Goal: Subscribe to service/newsletter

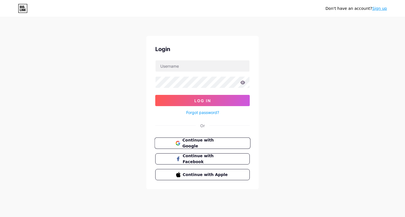
click at [215, 145] on span "Continue with Google" at bounding box center [205, 144] width 47 height 12
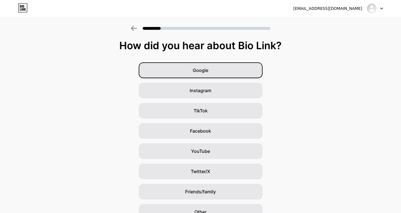
click at [219, 68] on div "Google" at bounding box center [201, 70] width 124 height 16
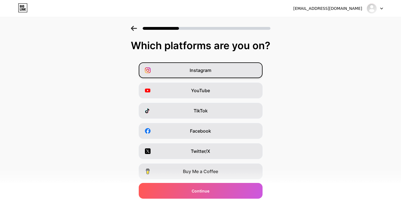
click at [218, 66] on div "Instagram" at bounding box center [201, 70] width 124 height 16
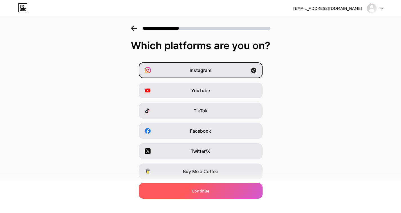
click at [222, 188] on div "Continue" at bounding box center [201, 191] width 124 height 16
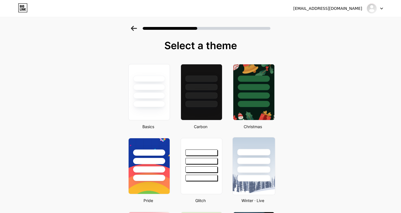
scroll to position [56, 0]
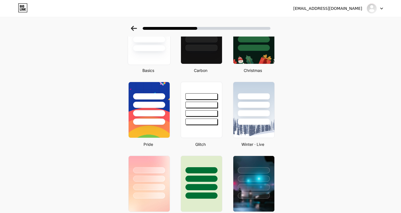
click at [165, 48] on div at bounding box center [148, 48] width 33 height 6
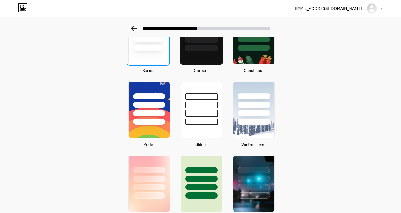
click at [212, 53] on div at bounding box center [201, 36] width 43 height 58
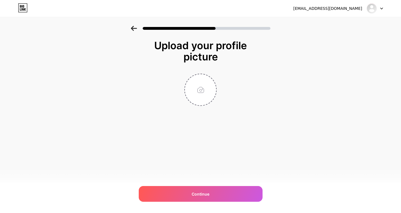
scroll to position [0, 0]
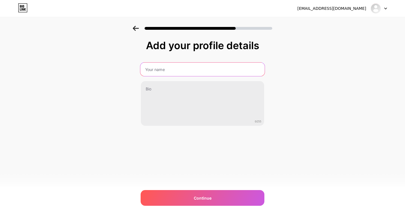
click at [192, 68] on input "text" at bounding box center [202, 70] width 124 height 14
type input "u"
type input "O"
click at [146, 70] on input "OSN DI UMM" at bounding box center [202, 70] width 124 height 14
click at [162, 69] on input "#OSN DI UMM" at bounding box center [202, 70] width 124 height 14
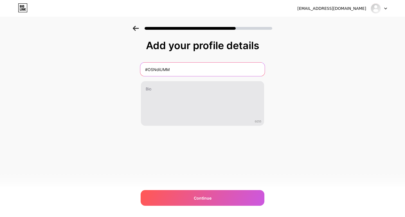
type input "#OSNdiUMM"
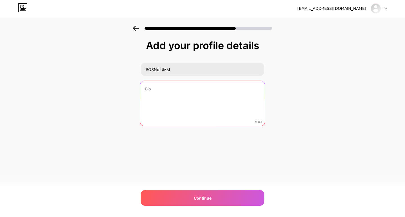
click at [175, 86] on textarea at bounding box center [202, 104] width 124 height 46
type textarea "huma"
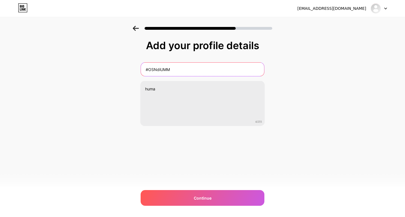
click at [181, 66] on input "#OSNdiUMM" at bounding box center [202, 70] width 123 height 14
type input "#OSNdiUMM"
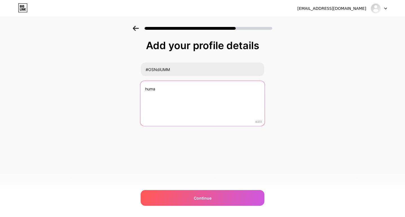
click at [171, 90] on textarea "huma" at bounding box center [202, 104] width 124 height 46
drag, startPoint x: 161, startPoint y: 90, endPoint x: 141, endPoint y: 90, distance: 20.0
click at [141, 90] on textarea "huma" at bounding box center [202, 104] width 124 height 46
paste textarea "Humas | @ummcampus"
paste textarea "1 Oktober - Rabu, 8 Oktober 2025"
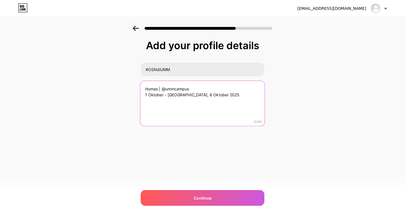
drag, startPoint x: 182, startPoint y: 95, endPoint x: 144, endPoint y: 94, distance: 37.7
click at [144, 94] on textarea "Humas | @ummcampus 1 Oktober - Rabu, 8 Oktober 2025" at bounding box center [202, 104] width 124 height 46
click at [150, 95] on textarea "Humas | @ummcampus 06 Oktober 2025" at bounding box center [202, 104] width 124 height 46
click at [152, 95] on textarea "Humas | @ummcampus 06 Oktober 2025" at bounding box center [202, 104] width 124 height 46
click at [191, 104] on textarea "Humas | @ummcampus 06 - 12 Oktober 2025" at bounding box center [202, 104] width 124 height 46
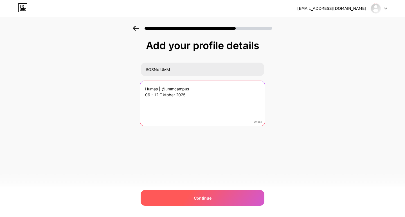
type textarea "Humas | @ummcampus 06 - 12 Oktober 2025"
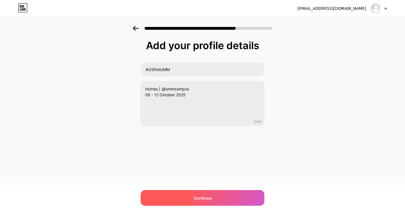
click at [218, 200] on div "Continue" at bounding box center [203, 198] width 124 height 16
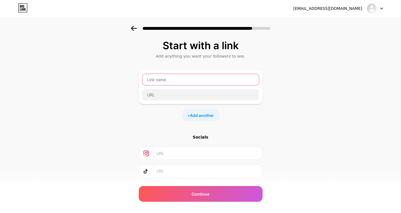
click at [212, 80] on input "text" at bounding box center [200, 79] width 116 height 11
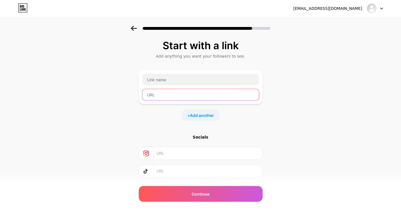
click at [246, 98] on input "text" at bounding box center [200, 94] width 116 height 11
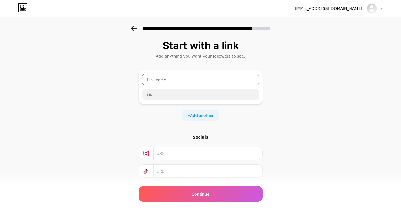
click at [237, 76] on input "text" at bounding box center [200, 79] width 116 height 11
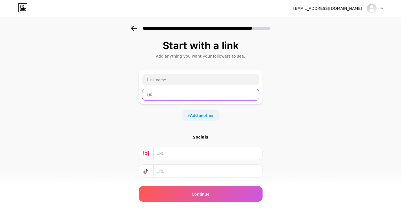
click at [243, 97] on input "text" at bounding box center [200, 94] width 116 height 11
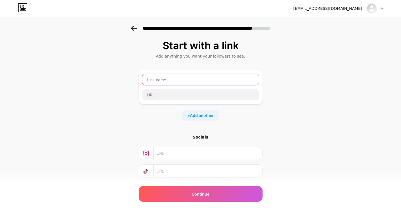
click at [236, 84] on input "text" at bounding box center [200, 79] width 116 height 11
click at [137, 28] on icon at bounding box center [134, 28] width 6 height 5
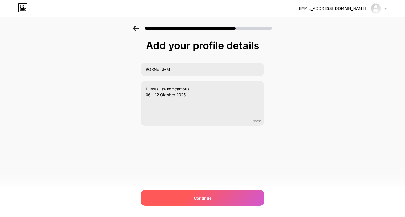
click at [218, 203] on div "Continue" at bounding box center [203, 198] width 124 height 16
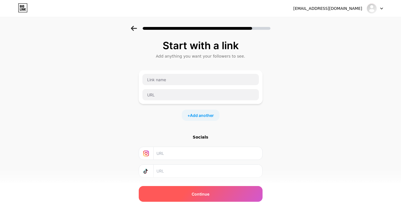
click at [228, 201] on div "Continue" at bounding box center [201, 194] width 124 height 16
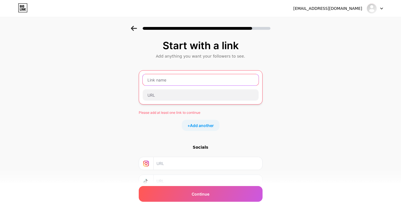
click at [230, 80] on input "text" at bounding box center [201, 79] width 116 height 11
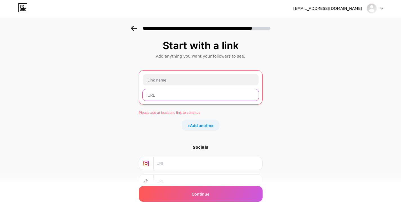
click at [215, 96] on input "text" at bounding box center [201, 94] width 116 height 11
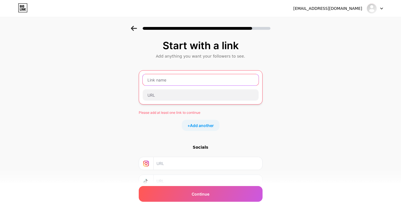
click at [214, 83] on input "text" at bounding box center [201, 79] width 116 height 11
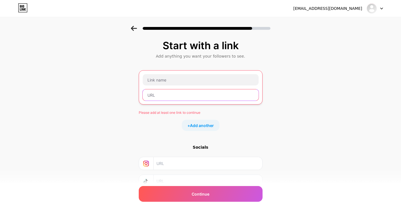
click at [213, 96] on input "text" at bounding box center [201, 94] width 116 height 11
paste input "https://bio.link/humasumm"
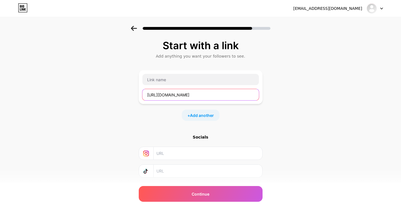
drag, startPoint x: 188, startPoint y: 95, endPoint x: 177, endPoint y: 95, distance: 11.0
click at [177, 95] on input "https://bio.link/humasumm" at bounding box center [200, 94] width 116 height 11
drag, startPoint x: 201, startPoint y: 94, endPoint x: 190, endPoint y: 96, distance: 11.4
click at [190, 96] on input "https://bio.link/OSNdiumm" at bounding box center [200, 94] width 116 height 11
type input "https://bio.link/OSNdiUMM"
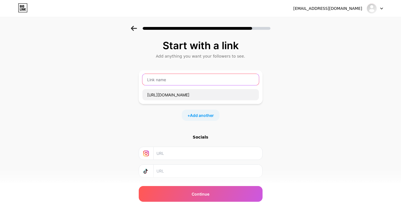
click at [201, 82] on input "text" at bounding box center [200, 79] width 116 height 11
type input "H"
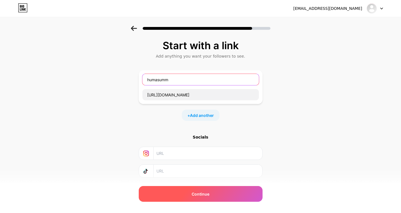
type input "humasumm"
click at [209, 193] on span "Continue" at bounding box center [201, 194] width 18 height 6
click at [219, 196] on div "Continue" at bounding box center [201, 194] width 124 height 16
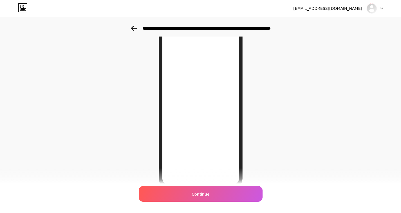
scroll to position [69, 0]
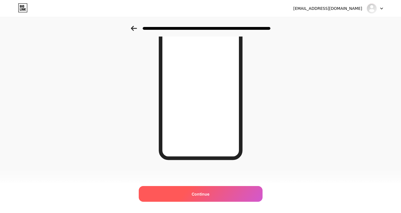
click at [219, 194] on div "Continue" at bounding box center [201, 194] width 124 height 16
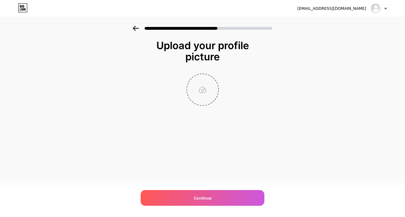
click at [201, 90] on input "file" at bounding box center [202, 89] width 31 height 31
type input "C:\fakepath\Logo_umm.png"
click at [214, 78] on circle at bounding box center [215, 78] width 6 height 6
click at [207, 95] on input "file" at bounding box center [202, 89] width 31 height 31
type input "C:\fakepath\umm logo.jpg"
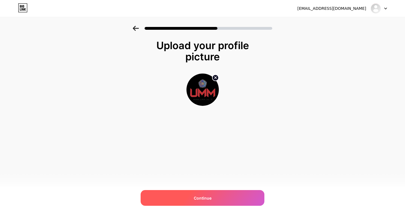
click at [202, 196] on span "Continue" at bounding box center [203, 199] width 18 height 6
click at [210, 197] on span "Continue" at bounding box center [203, 199] width 18 height 6
click at [222, 195] on div "Continue" at bounding box center [203, 198] width 124 height 16
click at [222, 194] on div "Continue" at bounding box center [203, 198] width 124 height 16
click at [223, 200] on div "Continue" at bounding box center [203, 198] width 124 height 16
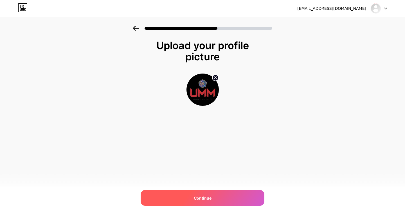
click at [217, 199] on div "Continue" at bounding box center [203, 198] width 124 height 16
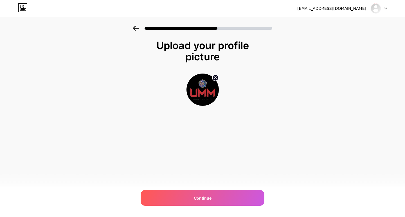
click at [205, 89] on img at bounding box center [203, 90] width 32 height 32
click at [216, 78] on circle at bounding box center [215, 78] width 6 height 6
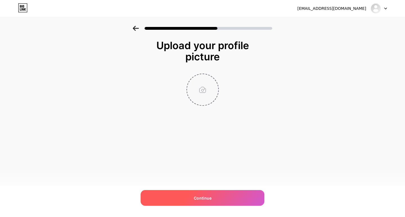
click at [199, 194] on div "Continue" at bounding box center [203, 198] width 124 height 16
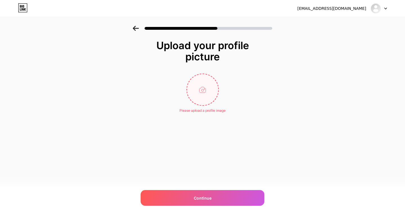
click at [208, 89] on input "file" at bounding box center [202, 89] width 31 height 31
type input "C:\fakepath\umm logo.jpg"
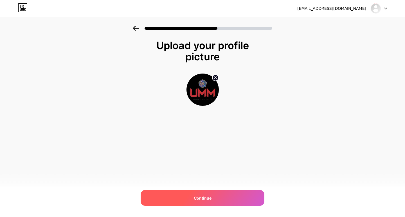
click at [193, 200] on div "Continue" at bounding box center [203, 198] width 124 height 16
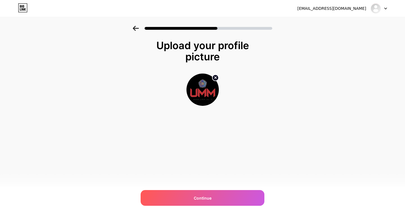
click at [214, 78] on circle at bounding box center [215, 78] width 6 height 6
click at [201, 101] on input "file" at bounding box center [202, 89] width 31 height 31
type input "C:\fakepath\umm logo.jpg"
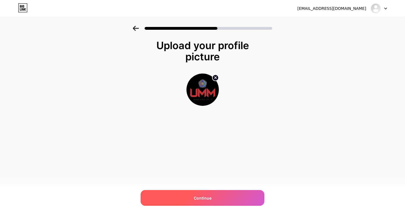
click at [211, 199] on span "Continue" at bounding box center [203, 199] width 18 height 6
click at [217, 79] on circle at bounding box center [215, 78] width 6 height 6
click at [206, 95] on input "file" at bounding box center [202, 89] width 31 height 31
type input "C:\fakepath\Logo_umm.png"
click at [178, 194] on div "Continue" at bounding box center [203, 198] width 124 height 16
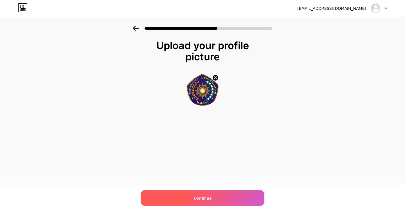
click at [182, 194] on div "Continue" at bounding box center [203, 198] width 124 height 16
click at [210, 199] on span "Continue" at bounding box center [203, 199] width 18 height 6
click at [210, 198] on span "Continue" at bounding box center [203, 199] width 18 height 6
click at [215, 78] on icon at bounding box center [215, 78] width 2 height 2
drag, startPoint x: 200, startPoint y: 87, endPoint x: 157, endPoint y: 95, distance: 43.9
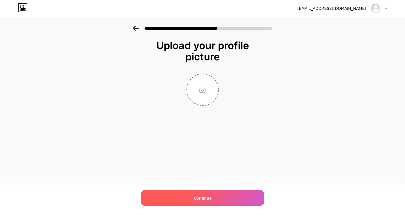
click at [157, 95] on div at bounding box center [202, 90] width 113 height 32
click at [198, 93] on input "file" at bounding box center [202, 89] width 31 height 31
type input "C:\fakepath\Kolaborasi Konjen Australia-UMM Dukung Peningkatan Kualitas Mahasis…"
click at [214, 78] on circle at bounding box center [215, 78] width 6 height 6
click at [201, 87] on input "file" at bounding box center [202, 89] width 31 height 31
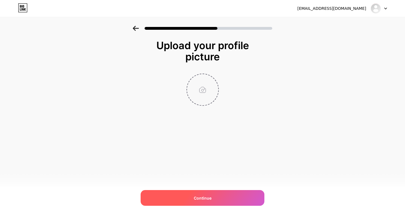
type input "C:\fakepath\umm logo.jpg"
click at [169, 201] on div "Continue" at bounding box center [203, 198] width 124 height 16
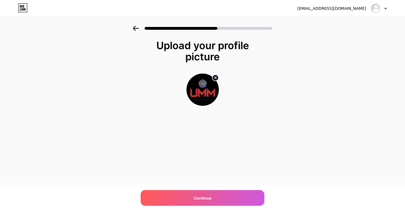
click at [214, 77] on icon at bounding box center [215, 78] width 2 height 2
click at [207, 90] on input "file" at bounding box center [202, 89] width 31 height 31
type input "C:\fakepath\umm logo.png"
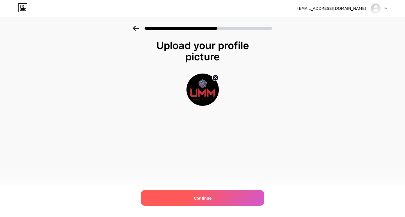
click at [170, 200] on div "Continue" at bounding box center [203, 198] width 124 height 16
click at [169, 200] on div "Continue" at bounding box center [203, 198] width 124 height 16
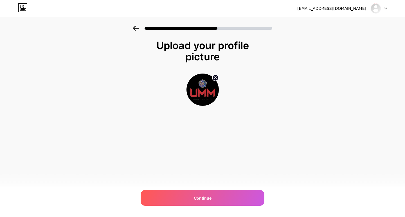
click at [218, 78] on circle at bounding box center [215, 78] width 6 height 6
click at [206, 86] on input "file" at bounding box center [202, 89] width 31 height 31
type input "C:\fakepath\umm logo.jpg"
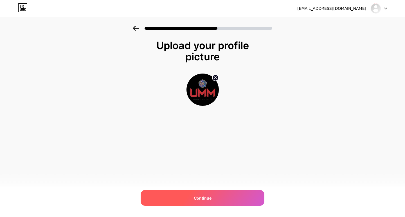
click at [193, 196] on div "Continue" at bounding box center [203, 198] width 124 height 16
click at [194, 194] on div "Continue" at bounding box center [203, 198] width 124 height 16
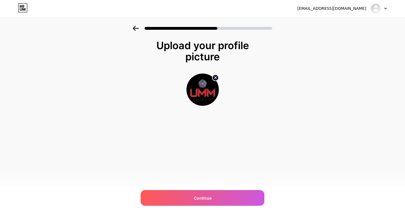
click at [215, 79] on circle at bounding box center [215, 78] width 6 height 6
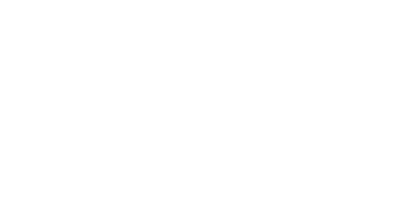
click at [201, 0] on html at bounding box center [202, 0] width 405 height 0
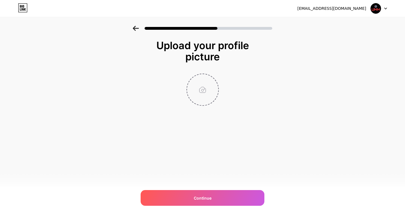
click at [198, 96] on input "file" at bounding box center [202, 89] width 31 height 31
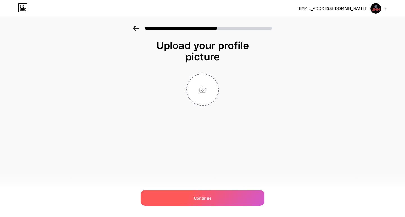
click at [207, 205] on div "Continue" at bounding box center [203, 198] width 124 height 16
drag, startPoint x: 208, startPoint y: 199, endPoint x: 209, endPoint y: 194, distance: 5.3
click at [208, 198] on span "Continue" at bounding box center [203, 199] width 18 height 6
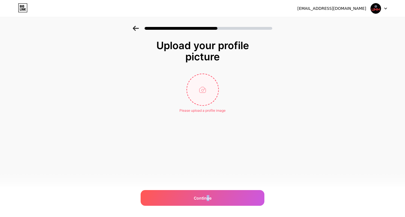
click at [200, 87] on input "file" at bounding box center [202, 89] width 31 height 31
type input "C:\fakepath\umm logo.png"
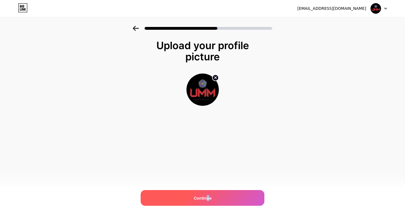
click at [207, 194] on div "Continue" at bounding box center [203, 198] width 124 height 16
click at [207, 193] on div at bounding box center [203, 198] width 124 height 16
click at [207, 193] on div "Continue" at bounding box center [203, 198] width 124 height 16
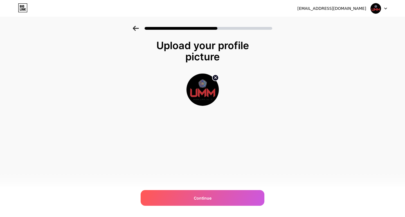
click at [215, 76] on circle at bounding box center [215, 78] width 6 height 6
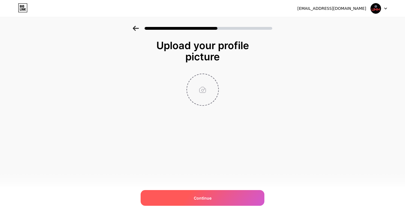
click at [203, 201] on div "Continue" at bounding box center [203, 198] width 124 height 16
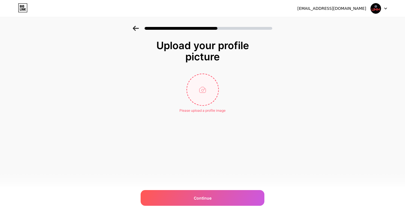
click at [203, 99] on input "file" at bounding box center [202, 89] width 31 height 31
type input "C:\fakepath\umm logo.png"
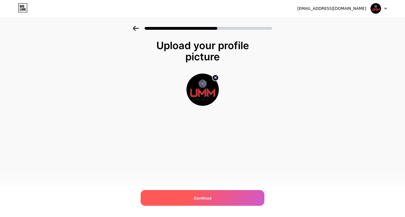
click at [196, 197] on span "Continue" at bounding box center [203, 199] width 18 height 6
click at [385, 4] on div at bounding box center [379, 8] width 16 height 10
drag, startPoint x: 332, startPoint y: 73, endPoint x: 320, endPoint y: 73, distance: 12.1
click at [331, 73] on div "Upload your profile picture Continue" at bounding box center [202, 80] width 405 height 108
drag, startPoint x: 210, startPoint y: 185, endPoint x: 203, endPoint y: 197, distance: 14.5
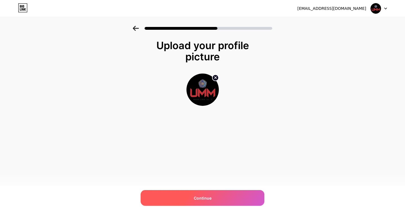
click at [205, 193] on div "nurulhamidah@umm.ac.id Logout Link Copied Upload your profile picture Continue" at bounding box center [202, 108] width 405 height 217
click at [214, 196] on div "Continue" at bounding box center [203, 198] width 124 height 16
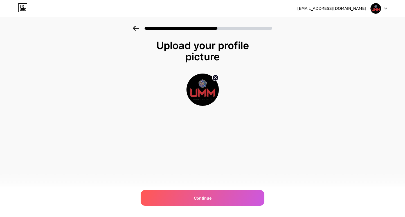
click at [176, 206] on div "nurulhamidah@umm.ac.id Logout Link Copied Upload your profile picture Continue" at bounding box center [202, 108] width 405 height 217
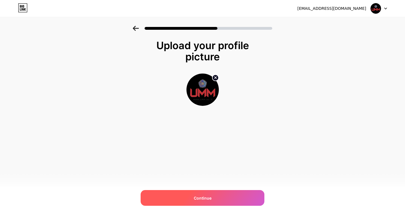
click at [177, 201] on div "Continue" at bounding box center [203, 198] width 124 height 16
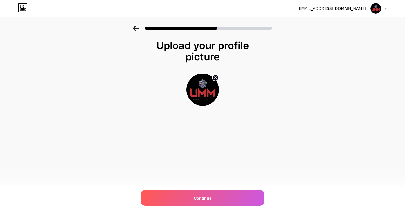
click at [180, 190] on div "nurulhamidah@umm.ac.id Logout Link Copied Upload your profile picture Continue" at bounding box center [202, 108] width 405 height 217
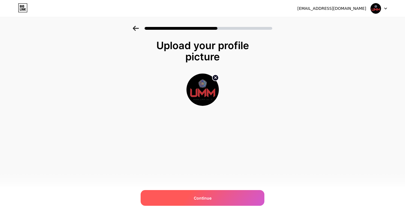
click at [177, 197] on div "Continue" at bounding box center [203, 198] width 124 height 16
click at [179, 197] on div "Continue" at bounding box center [203, 198] width 124 height 16
click at [179, 197] on div at bounding box center [203, 198] width 124 height 16
click at [179, 198] on div "Continue" at bounding box center [203, 198] width 124 height 16
click at [179, 198] on div at bounding box center [203, 198] width 124 height 16
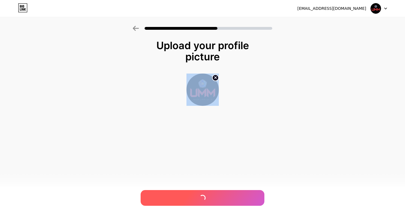
click at [179, 198] on div at bounding box center [203, 198] width 124 height 16
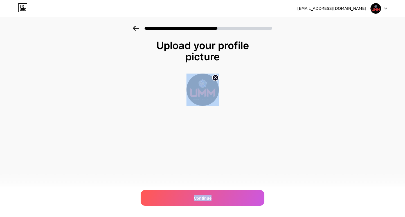
click at [205, 132] on div "Upload your profile picture Continue" at bounding box center [202, 87] width 113 height 94
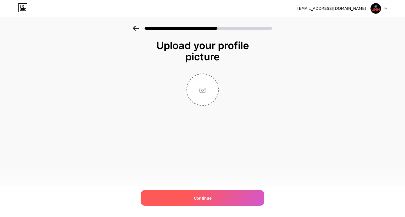
click at [212, 196] on div "Continue" at bounding box center [203, 198] width 124 height 16
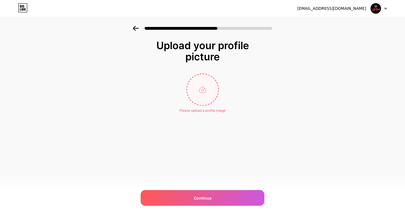
click at [202, 84] on input "file" at bounding box center [202, 89] width 31 height 31
type input "C:\fakepath\umm logo.png"
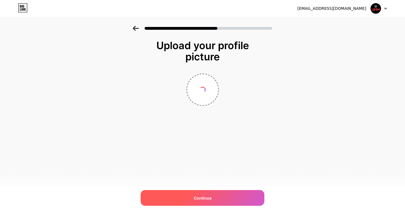
click at [184, 198] on div "Continue" at bounding box center [203, 198] width 124 height 16
click at [184, 195] on div "Continue" at bounding box center [203, 198] width 124 height 16
click at [180, 193] on div "Continue" at bounding box center [203, 198] width 124 height 16
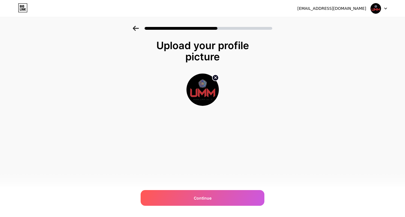
click at [179, 189] on div "nurulhamidah@umm.ac.id Logout Link Copied Upload your profile picture Continue" at bounding box center [202, 108] width 405 height 217
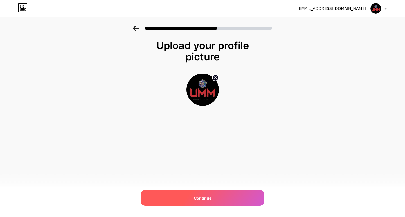
click at [174, 204] on div "Continue" at bounding box center [203, 198] width 124 height 16
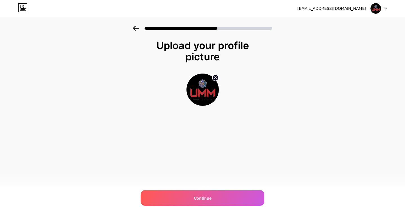
click at [216, 77] on icon at bounding box center [215, 78] width 2 height 2
click at [196, 83] on input "file" at bounding box center [202, 89] width 31 height 31
type input "C:\fakepath\umm logo.jpg"
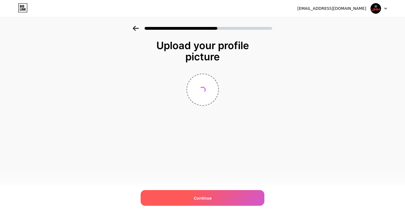
click at [210, 198] on span "Continue" at bounding box center [203, 199] width 18 height 6
click at [208, 196] on span "Continue" at bounding box center [203, 199] width 18 height 6
click at [208, 196] on div at bounding box center [203, 198] width 124 height 16
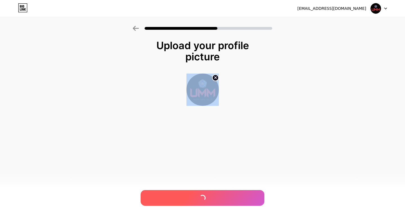
click at [208, 196] on div at bounding box center [203, 198] width 124 height 16
click at [208, 196] on span "Continue" at bounding box center [203, 199] width 18 height 6
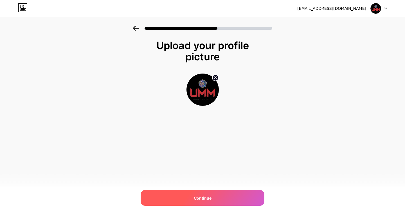
click at [225, 197] on div "Continue" at bounding box center [203, 198] width 124 height 16
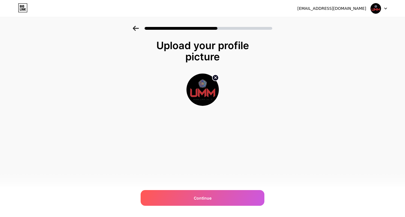
click at [358, 7] on div "nurulhamidah@umm.ac.id" at bounding box center [331, 9] width 69 height 6
click at [386, 6] on div at bounding box center [379, 8] width 16 height 10
click at [215, 75] on circle at bounding box center [215, 78] width 6 height 6
click at [204, 92] on input "file" at bounding box center [202, 89] width 31 height 31
type input "C:\fakepath\umm logo.png"
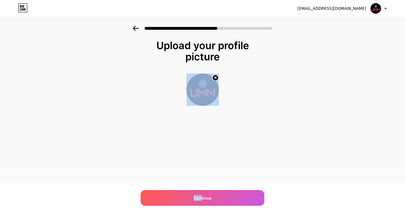
drag, startPoint x: 202, startPoint y: 196, endPoint x: 200, endPoint y: 189, distance: 7.3
click at [200, 189] on div "nurulhamidah@umm.ac.id Logout Link Copied Upload your profile picture Continue" at bounding box center [202, 108] width 405 height 217
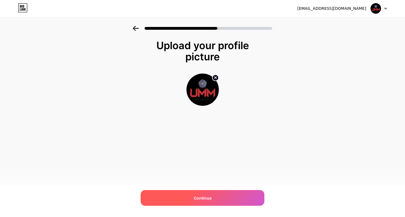
click at [213, 198] on div "Continue" at bounding box center [203, 198] width 124 height 16
click at [214, 197] on div "Continue" at bounding box center [203, 198] width 124 height 16
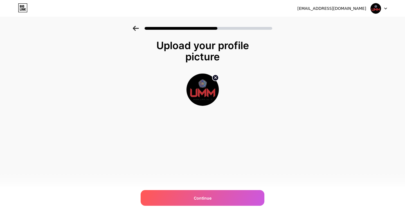
click at [215, 76] on circle at bounding box center [215, 78] width 6 height 6
click at [202, 88] on input "file" at bounding box center [202, 89] width 31 height 31
type input "C:\fakepath\OIP.jpg"
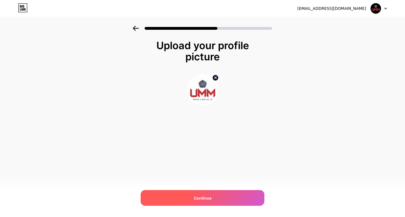
click at [203, 195] on div "Continue" at bounding box center [203, 198] width 124 height 16
click at [202, 194] on div "Continue" at bounding box center [203, 198] width 124 height 16
click at [202, 194] on div at bounding box center [203, 198] width 124 height 16
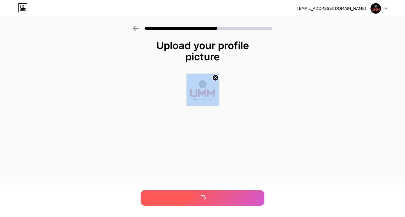
click at [202, 194] on div at bounding box center [203, 198] width 124 height 16
click at [202, 194] on div "Continue" at bounding box center [203, 198] width 124 height 16
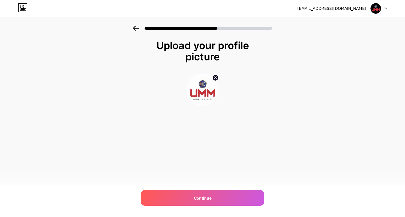
click at [216, 77] on circle at bounding box center [215, 78] width 6 height 6
click at [214, 92] on input "file" at bounding box center [202, 89] width 31 height 31
type input "C:\fakepath\OIP.jpg"
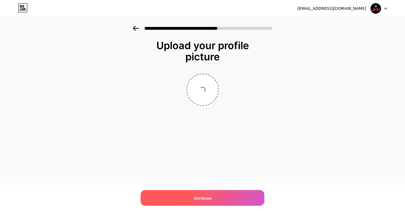
click at [200, 205] on div "Continue" at bounding box center [203, 198] width 124 height 16
click at [224, 194] on div "Continue" at bounding box center [203, 198] width 124 height 16
click at [227, 197] on div "Continue" at bounding box center [203, 198] width 124 height 16
click at [229, 196] on div "Continue" at bounding box center [203, 198] width 124 height 16
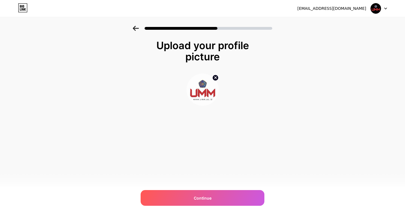
click at [377, 7] on img at bounding box center [375, 8] width 11 height 11
click at [385, 9] on icon at bounding box center [385, 9] width 3 height 2
click at [387, 6] on div "nurulhamidah@umm.ac.id Logout" at bounding box center [202, 8] width 405 height 10
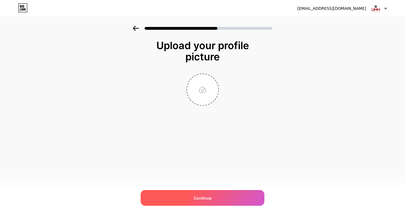
click at [243, 194] on div "Continue" at bounding box center [203, 198] width 124 height 16
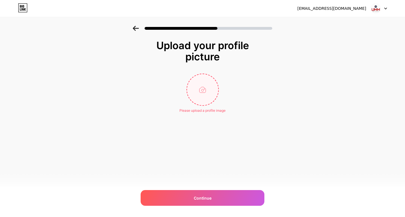
click at [209, 98] on input "file" at bounding box center [202, 89] width 31 height 31
type input "C:\fakepath\umm logo.png"
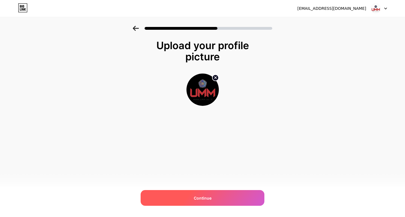
click at [199, 198] on span "Continue" at bounding box center [203, 199] width 18 height 6
drag, startPoint x: 200, startPoint y: 189, endPoint x: 200, endPoint y: 194, distance: 4.5
click at [200, 194] on div "nurulhamidah@umm.ac.id Logout Link Copied Upload your profile picture" at bounding box center [202, 108] width 405 height 217
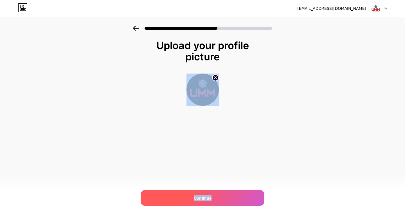
click at [227, 201] on div "Continue" at bounding box center [203, 198] width 124 height 16
click at [237, 196] on div "Continue" at bounding box center [203, 198] width 124 height 16
click at [239, 196] on div "Continue" at bounding box center [203, 198] width 124 height 16
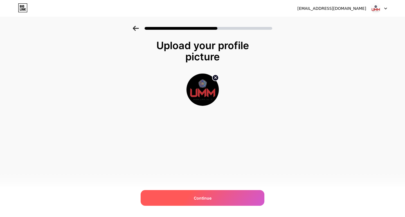
click at [240, 197] on div "Continue" at bounding box center [203, 198] width 124 height 16
click at [240, 197] on div at bounding box center [203, 198] width 124 height 16
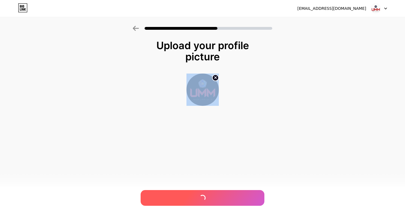
click at [240, 197] on div at bounding box center [203, 198] width 124 height 16
click at [240, 197] on div "Continue" at bounding box center [203, 198] width 124 height 16
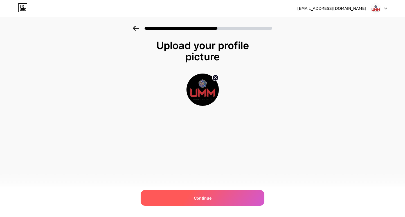
click at [240, 197] on div "Continue" at bounding box center [203, 198] width 124 height 16
click at [240, 197] on div at bounding box center [203, 198] width 124 height 16
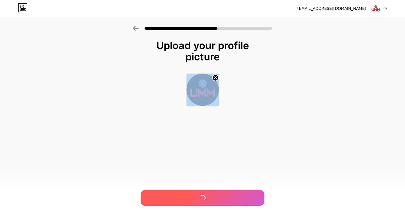
click at [240, 197] on div at bounding box center [203, 198] width 124 height 16
click at [240, 197] on div "Continue" at bounding box center [203, 198] width 124 height 16
click at [240, 197] on div at bounding box center [203, 198] width 124 height 16
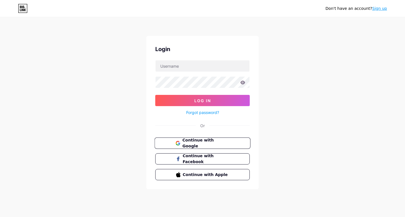
click at [219, 146] on span "Continue with Google" at bounding box center [205, 144] width 47 height 12
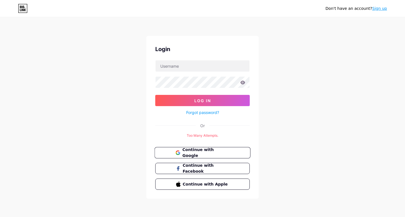
click at [213, 153] on span "Continue with Google" at bounding box center [205, 153] width 47 height 12
click at [213, 154] on span "Continue with Google" at bounding box center [205, 153] width 47 height 12
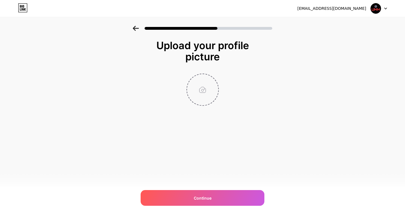
click at [203, 92] on input "file" at bounding box center [202, 89] width 31 height 31
click at [203, 98] on input "file" at bounding box center [202, 89] width 31 height 31
type input "C:\fakepath\OIP.jpg"
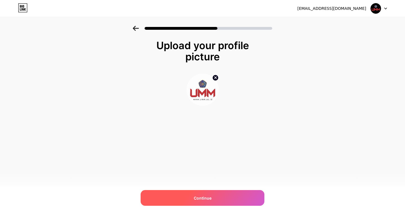
click at [187, 202] on div "Continue" at bounding box center [203, 198] width 124 height 16
click at [199, 201] on span "Continue" at bounding box center [203, 199] width 18 height 6
click at [201, 202] on div "Continue" at bounding box center [203, 198] width 124 height 16
click at [202, 203] on div "Continue" at bounding box center [203, 198] width 124 height 16
click at [203, 204] on div "Continue" at bounding box center [203, 198] width 124 height 16
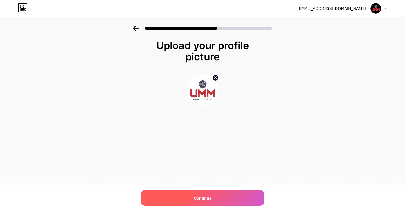
click at [204, 204] on div "Continue" at bounding box center [203, 198] width 124 height 16
click at [251, 197] on div "Continue" at bounding box center [203, 198] width 124 height 16
click at [239, 194] on div "Continue" at bounding box center [203, 198] width 124 height 16
click at [201, 199] on span "Continue" at bounding box center [203, 199] width 18 height 6
click at [206, 197] on span "Continue" at bounding box center [203, 199] width 18 height 6
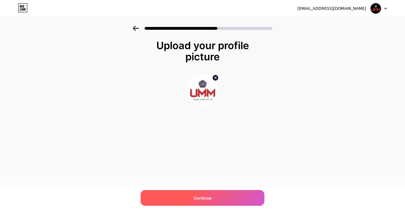
click at [223, 205] on div "Continue" at bounding box center [203, 198] width 124 height 16
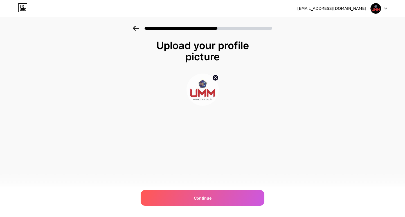
click at [212, 188] on div "nurulhamidah@umm.ac.id Logout Link Copied Upload your profile picture Continue" at bounding box center [202, 108] width 405 height 217
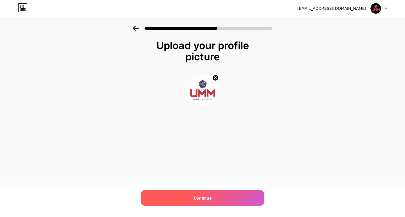
click at [217, 200] on div "Continue" at bounding box center [203, 198] width 124 height 16
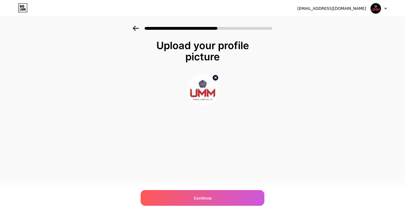
click at [136, 28] on icon at bounding box center [136, 28] width 6 height 5
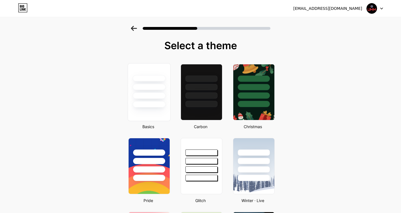
click at [152, 107] on div at bounding box center [148, 104] width 33 height 6
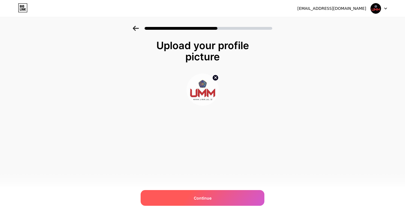
drag, startPoint x: 204, startPoint y: 195, endPoint x: 207, endPoint y: 194, distance: 3.4
click at [205, 194] on div "Continue" at bounding box center [203, 198] width 124 height 16
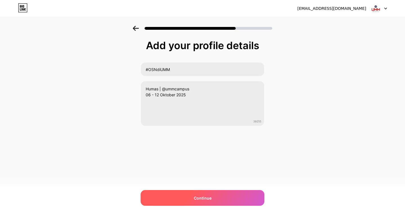
click at [204, 196] on span "Continue" at bounding box center [203, 199] width 18 height 6
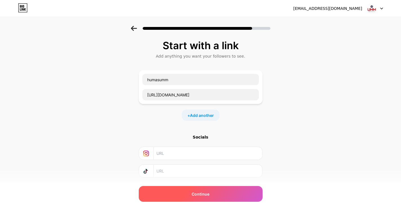
click at [206, 194] on span "Continue" at bounding box center [201, 194] width 18 height 6
click at [204, 198] on div "Continue" at bounding box center [201, 194] width 124 height 16
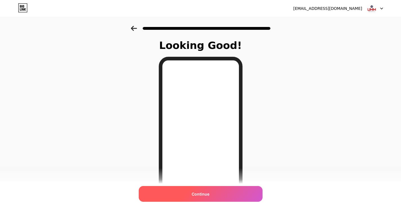
scroll to position [69, 0]
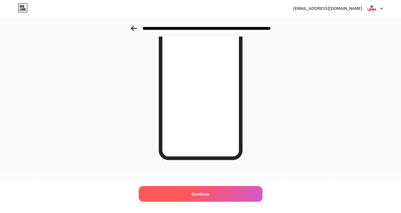
click at [212, 188] on div "Continue" at bounding box center [201, 194] width 124 height 16
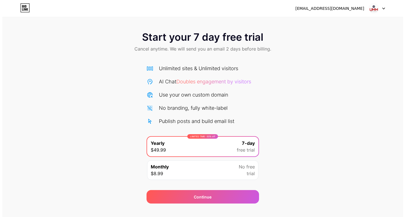
scroll to position [9, 0]
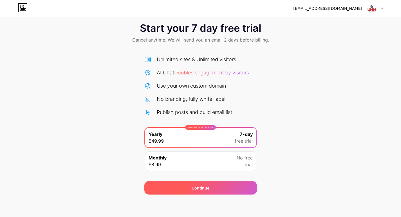
click at [196, 190] on span "Continue" at bounding box center [201, 188] width 18 height 6
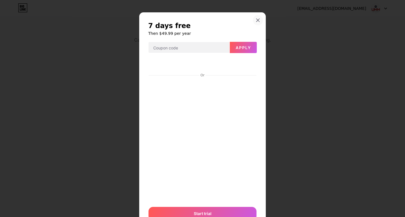
click at [254, 23] on div at bounding box center [258, 20] width 10 height 10
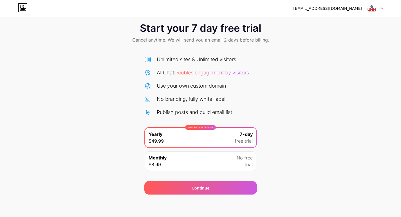
click at [200, 139] on div "LIMITED TIME : 50% off Yearly $49.99 7-day free trial" at bounding box center [200, 138] width 111 height 20
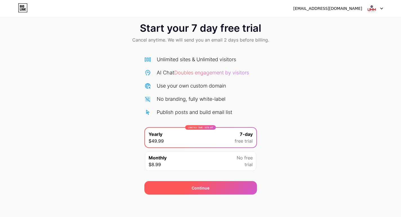
click at [205, 188] on span "Continue" at bounding box center [201, 188] width 18 height 6
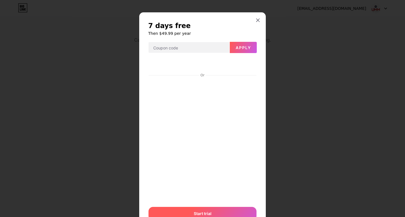
click at [199, 212] on span "Start trial" at bounding box center [203, 214] width 18 height 6
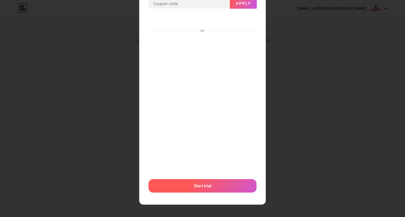
click at [198, 186] on span "Start trial" at bounding box center [203, 186] width 18 height 6
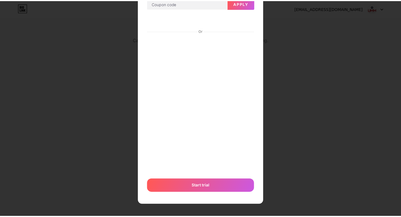
scroll to position [0, 0]
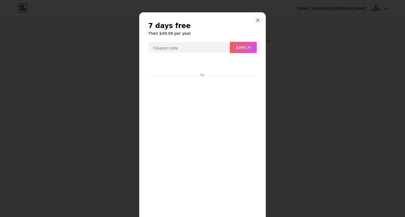
click at [257, 21] on icon at bounding box center [258, 20] width 3 height 3
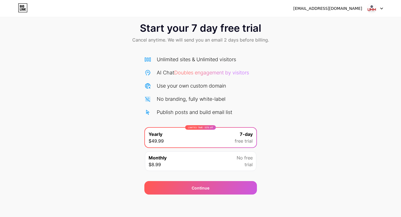
click at [185, 164] on div "Monthly $8.99 No free trial" at bounding box center [200, 162] width 111 height 20
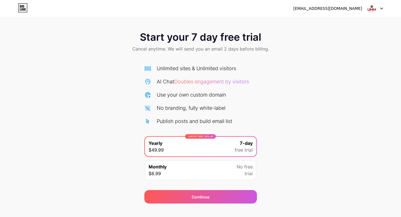
scroll to position [9, 0]
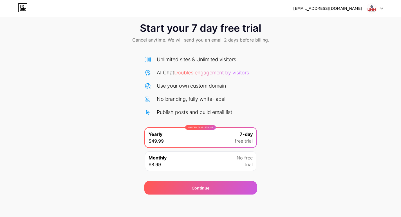
click at [200, 164] on div "Monthly $8.99 No free trial" at bounding box center [200, 162] width 111 height 20
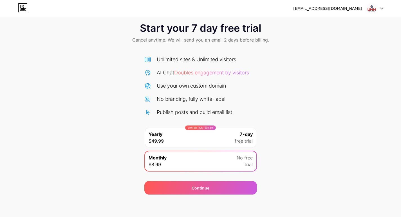
click at [199, 143] on div "LIMITED TIME : 50% off Yearly $49.99 7-day free trial" at bounding box center [200, 138] width 111 height 20
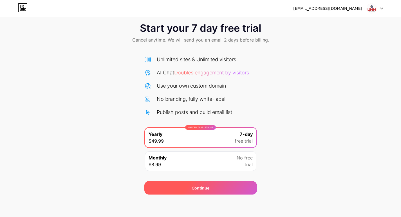
click at [207, 186] on span "Continue" at bounding box center [201, 188] width 18 height 6
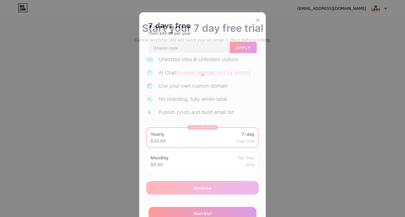
scroll to position [25, 0]
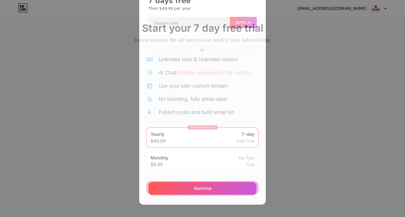
click at [318, 100] on div at bounding box center [202, 83] width 405 height 217
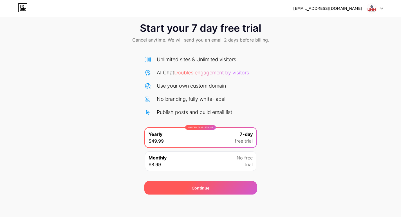
click at [229, 187] on div "Continue" at bounding box center [200, 188] width 113 height 14
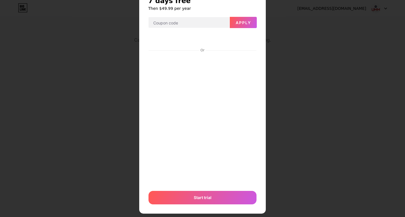
scroll to position [34, 0]
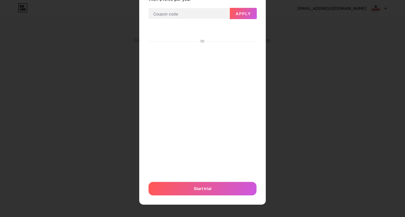
click at [286, 150] on div at bounding box center [202, 74] width 405 height 217
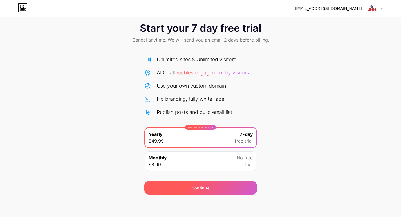
click at [214, 190] on div "Continue" at bounding box center [200, 188] width 113 height 14
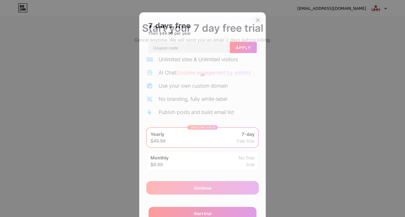
click at [256, 20] on icon at bounding box center [258, 20] width 5 height 5
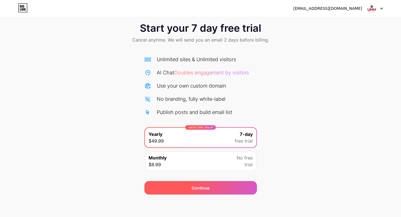
click at [212, 186] on div "Continue" at bounding box center [200, 188] width 113 height 14
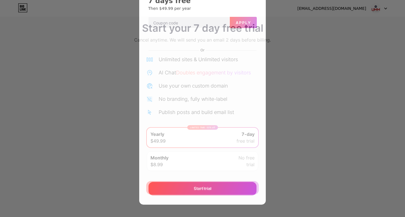
scroll to position [0, 0]
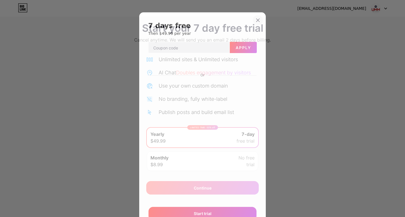
click at [257, 20] on icon at bounding box center [258, 20] width 5 height 5
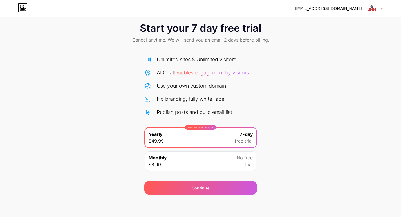
click at [231, 164] on div "Monthly $8.99 No free trial" at bounding box center [200, 162] width 111 height 20
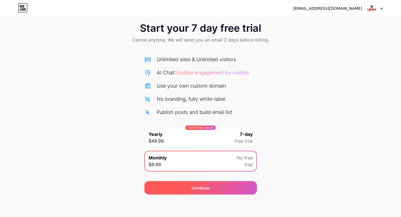
click at [228, 186] on div "Continue" at bounding box center [200, 188] width 113 height 14
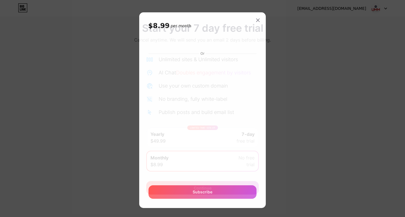
scroll to position [3, 0]
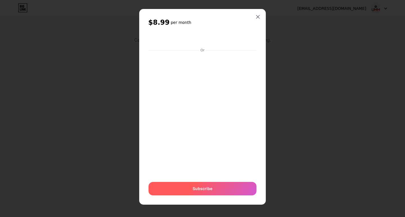
click at [223, 191] on div "Subscribe" at bounding box center [203, 189] width 108 height 14
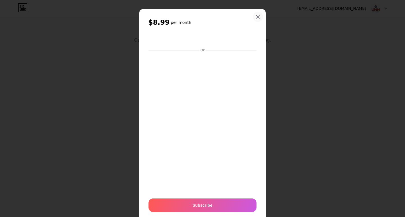
click at [256, 18] on icon at bounding box center [258, 17] width 5 height 5
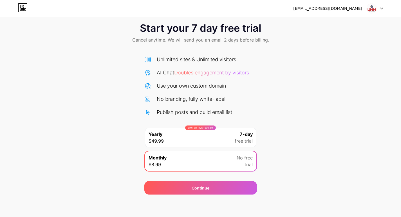
click at [222, 135] on div "LIMITED TIME : 50% off Yearly $49.99 7-day free trial" at bounding box center [200, 138] width 111 height 20
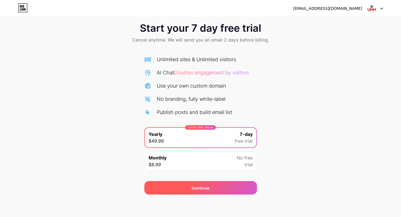
click at [192, 194] on div "Continue" at bounding box center [200, 188] width 113 height 14
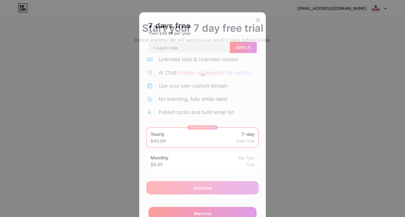
scroll to position [25, 0]
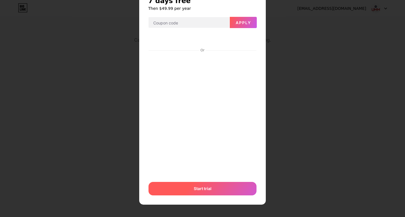
click at [189, 190] on div "Start trial" at bounding box center [203, 189] width 108 height 14
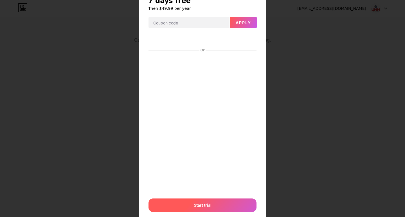
click at [186, 204] on div "Start trial" at bounding box center [203, 206] width 108 height 14
click at [185, 204] on div "Start trial" at bounding box center [203, 206] width 108 height 14
click at [185, 204] on div at bounding box center [203, 206] width 108 height 14
click at [185, 204] on div "Start trial" at bounding box center [203, 206] width 108 height 14
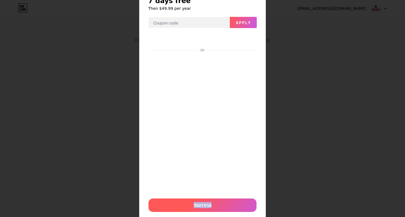
click at [185, 204] on div "Start trial" at bounding box center [203, 206] width 108 height 14
click at [185, 205] on div "Start trial" at bounding box center [203, 206] width 108 height 14
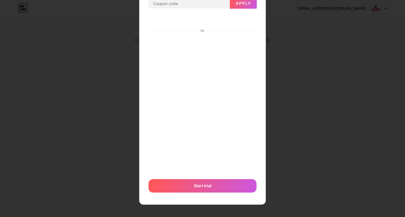
scroll to position [0, 0]
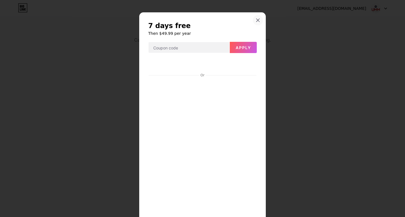
click at [257, 22] on icon at bounding box center [258, 20] width 5 height 5
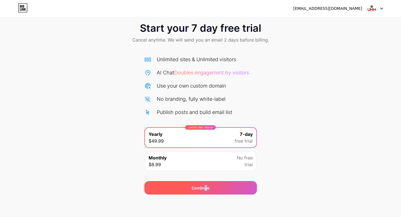
click at [207, 191] on span "Continue" at bounding box center [201, 188] width 18 height 6
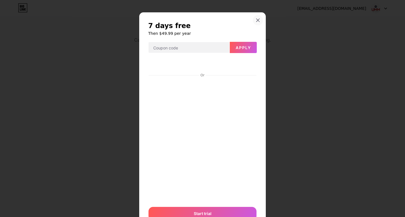
click at [255, 17] on div at bounding box center [258, 20] width 10 height 10
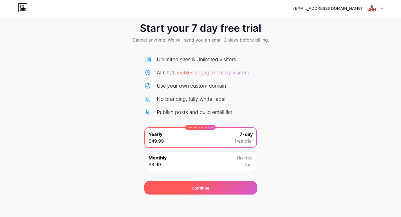
click at [204, 193] on div "Continue" at bounding box center [200, 188] width 113 height 14
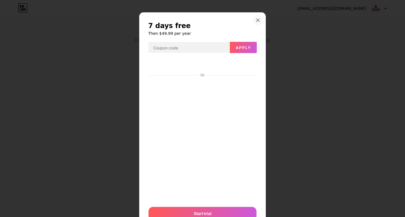
click at [256, 21] on icon at bounding box center [258, 20] width 5 height 5
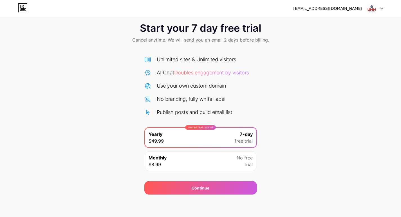
click at [192, 160] on div "Monthly $8.99 No free trial" at bounding box center [200, 162] width 111 height 20
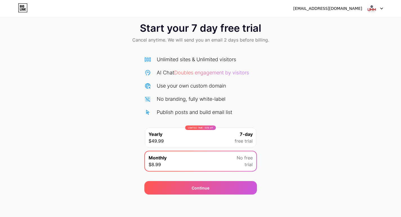
click at [203, 143] on div "LIMITED TIME : 50% off Yearly $49.99 7-day free trial" at bounding box center [200, 138] width 111 height 20
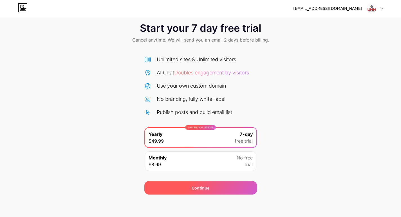
click at [191, 190] on div "Continue" at bounding box center [200, 188] width 113 height 14
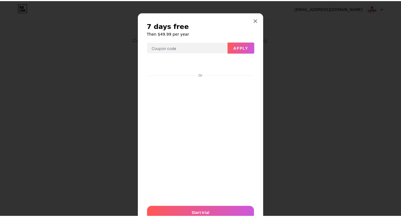
scroll to position [25, 0]
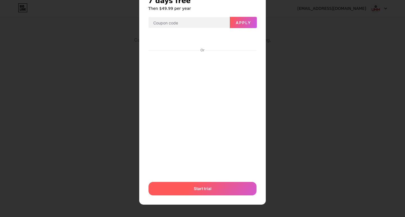
click at [199, 195] on div "Start trial" at bounding box center [203, 189] width 108 height 14
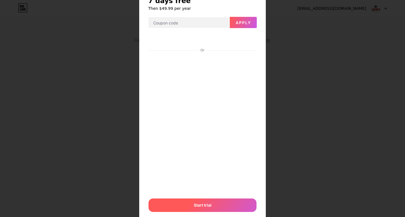
click at [197, 200] on div "Start trial" at bounding box center [203, 206] width 108 height 14
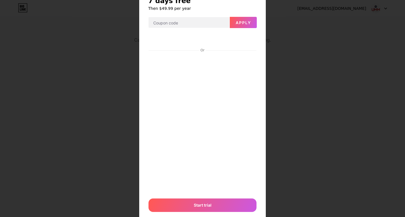
click at [197, 198] on div "Or Start trial" at bounding box center [202, 124] width 109 height 183
click at [198, 198] on div "Or Start trial" at bounding box center [202, 124] width 109 height 183
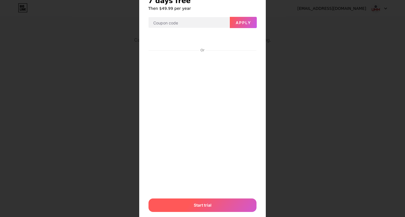
click at [196, 206] on span "Start trial" at bounding box center [203, 206] width 18 height 6
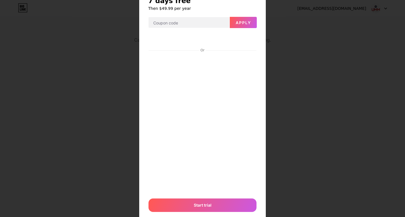
click at [280, 46] on div at bounding box center [202, 83] width 405 height 217
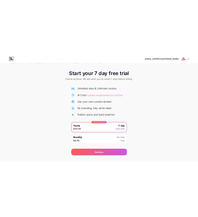
scroll to position [9, 0]
